Goal: Find specific page/section: Find specific page/section

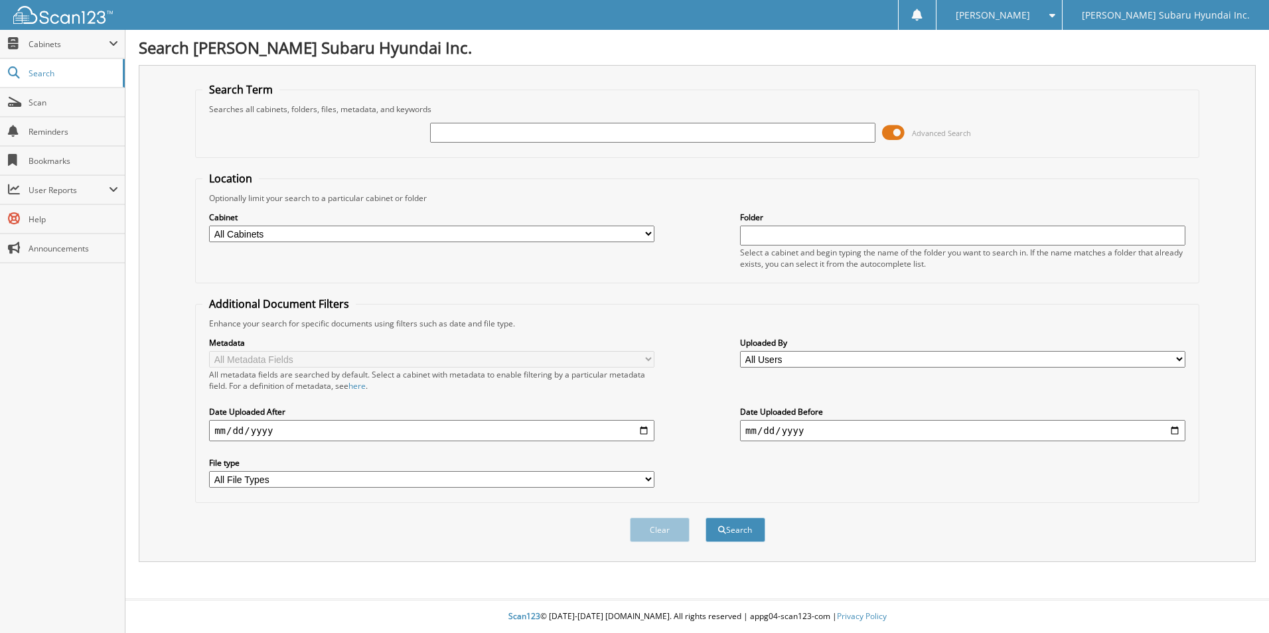
click at [459, 129] on input "text" at bounding box center [652, 133] width 445 height 20
type input "sfo5456"
click at [705, 518] on button "Search" at bounding box center [735, 530] width 60 height 25
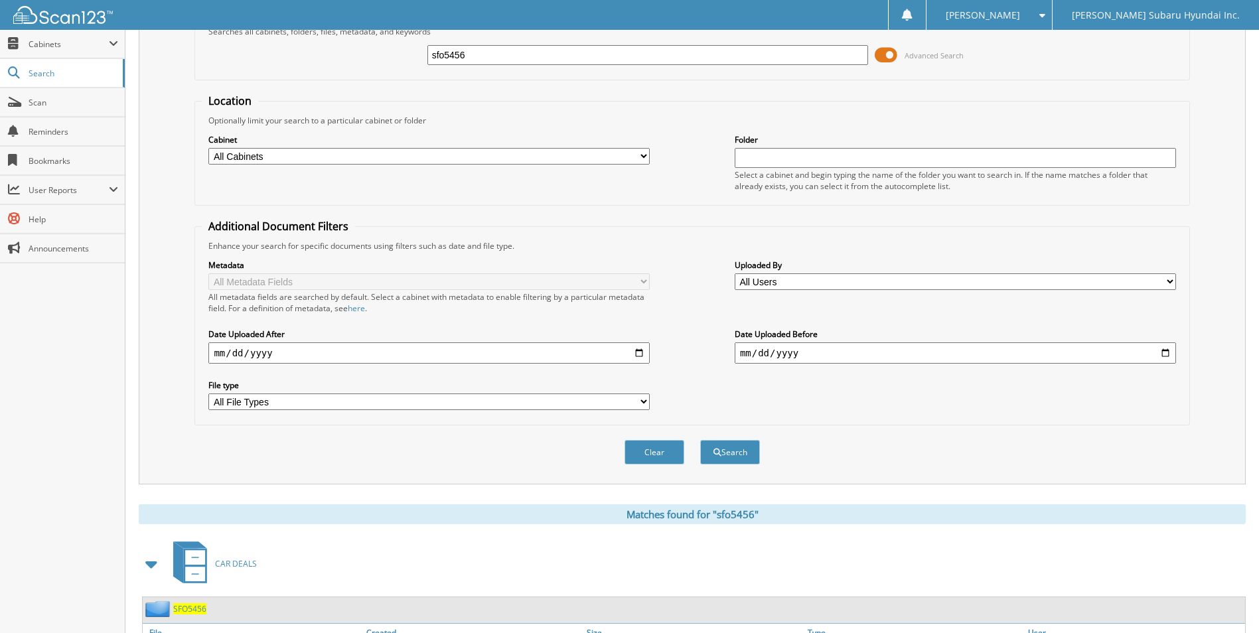
scroll to position [265, 0]
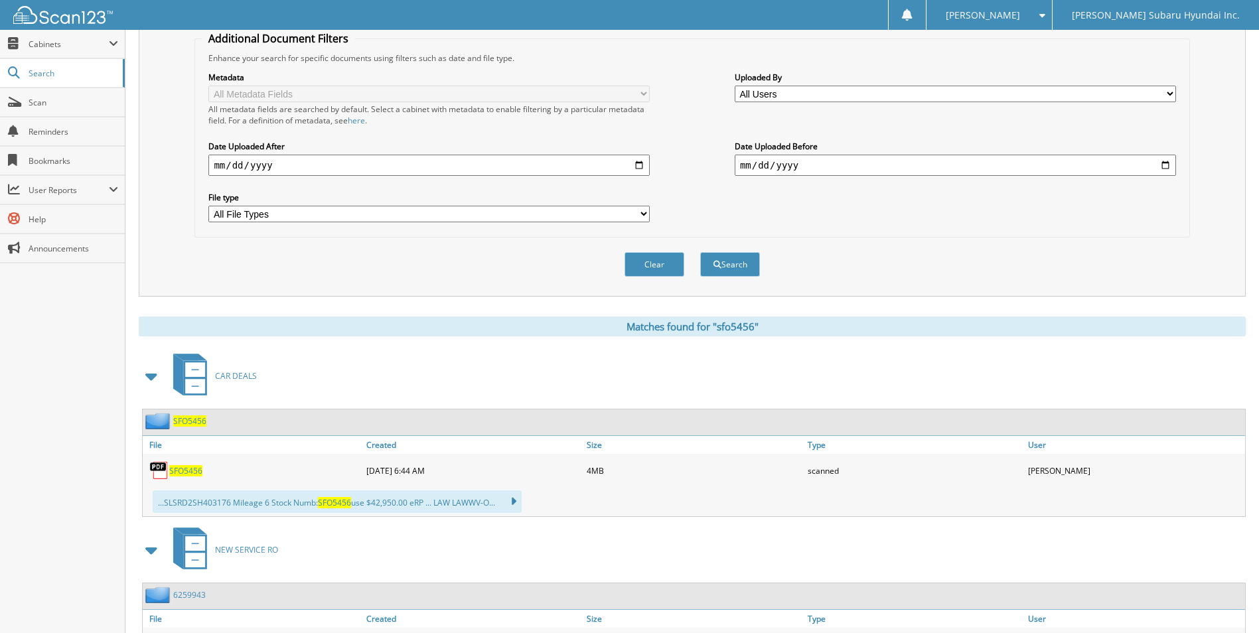
click at [187, 467] on span "SFO5456" at bounding box center [185, 470] width 33 height 11
click at [32, 103] on span "Scan" at bounding box center [74, 102] width 90 height 11
